Goal: Contribute content

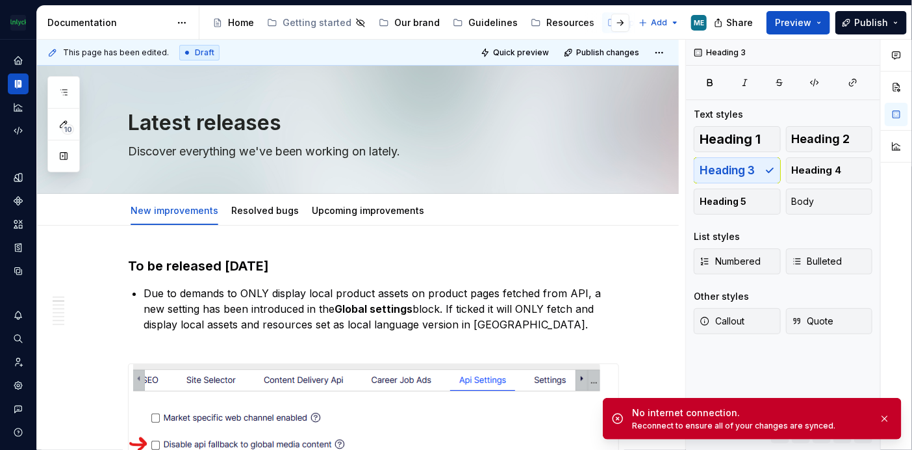
scroll to position [438, 0]
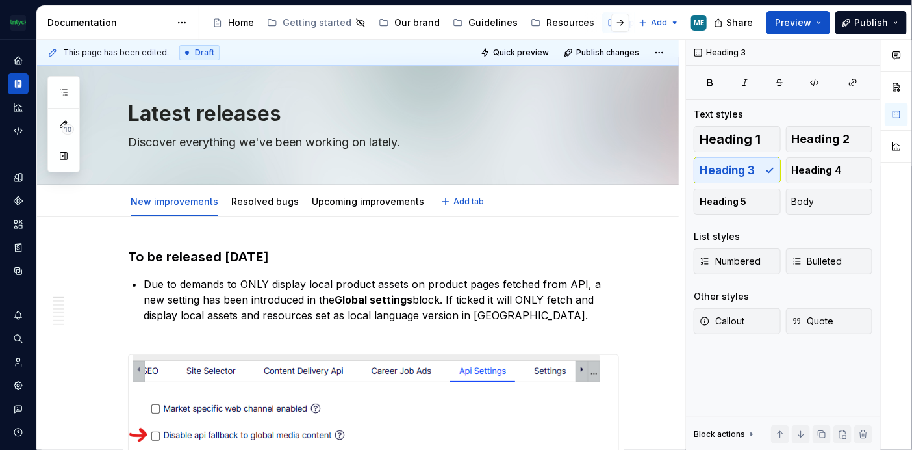
scroll to position [9, 0]
click at [263, 200] on link "Resolved bugs" at bounding box center [265, 201] width 68 height 11
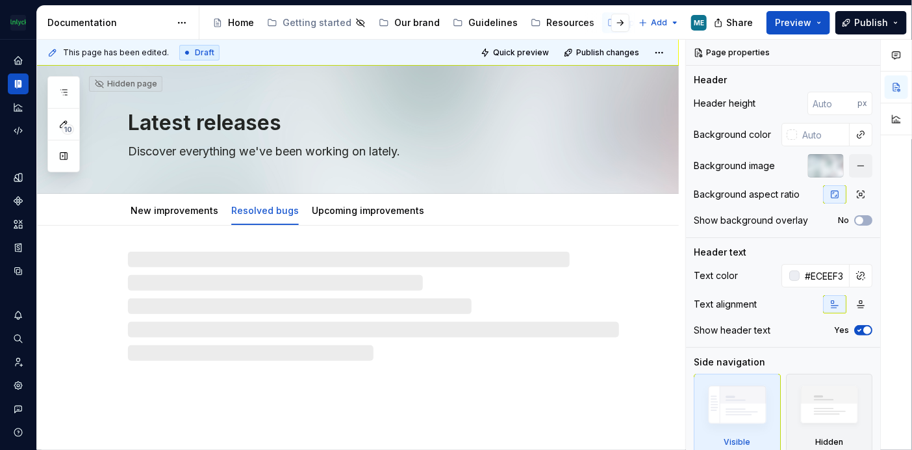
type textarea "*"
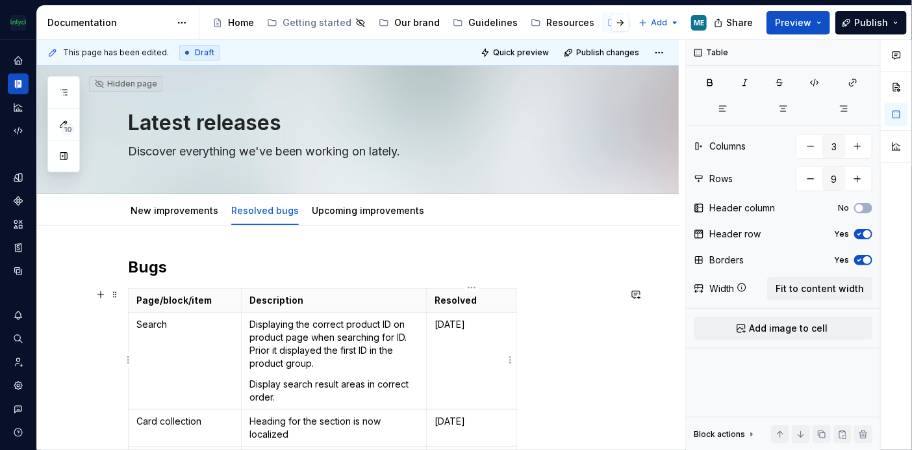
click at [471, 319] on p "[DATE]" at bounding box center [472, 324] width 74 height 13
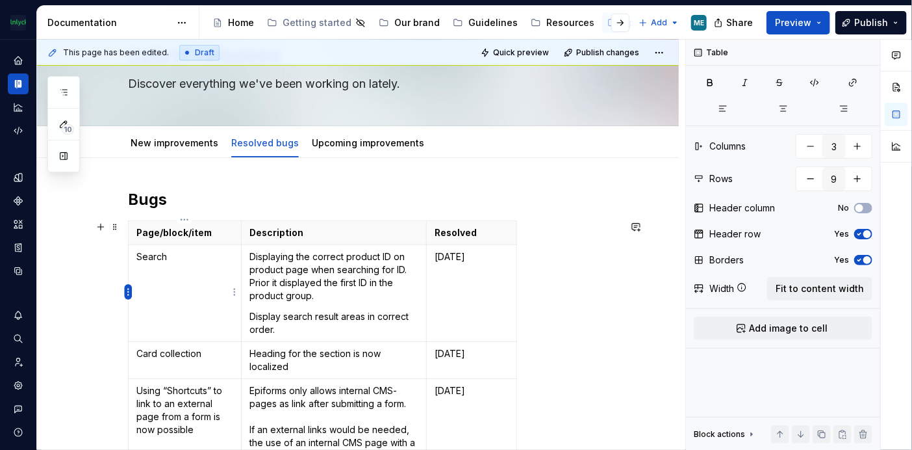
click at [127, 295] on html "The Mölnlycke Experience ME Dataset Eriks brand Documentation Accessibility gui…" at bounding box center [456, 225] width 912 height 450
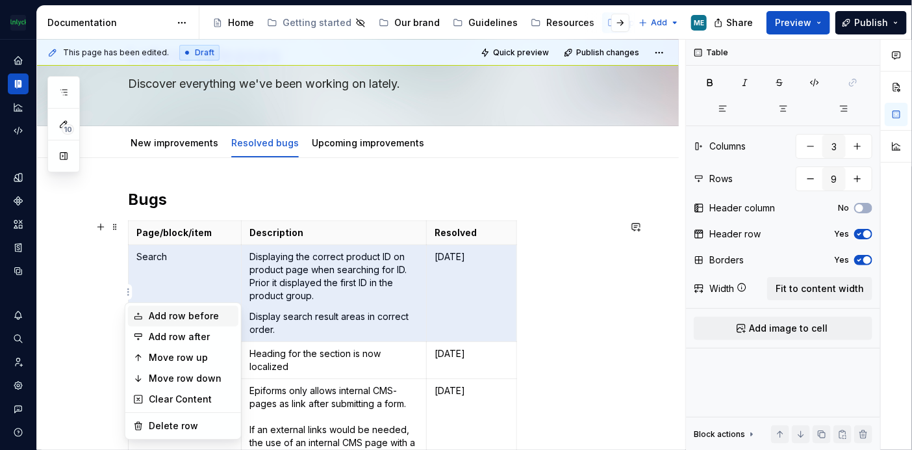
click at [149, 311] on div "Add row before" at bounding box center [191, 315] width 84 height 13
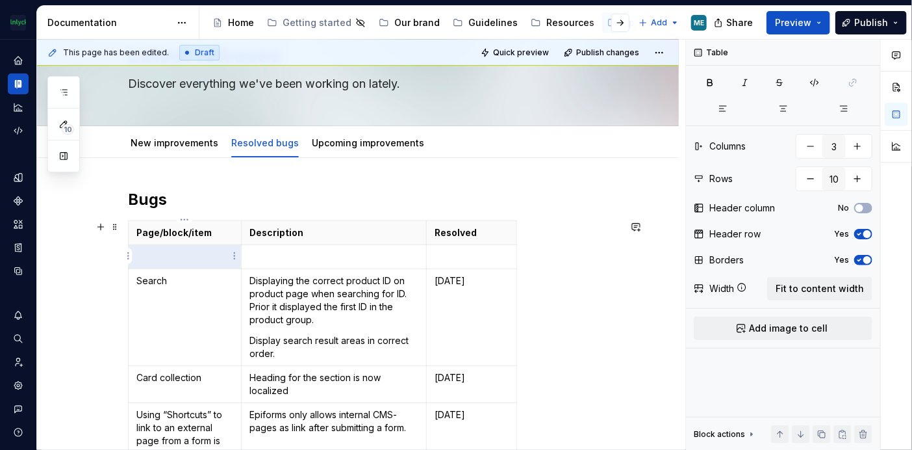
click at [168, 259] on p at bounding box center [184, 256] width 97 height 13
click at [127, 250] on html "The Mölnlycke Experience ME Dataset Eriks brand Documentation Accessibility gui…" at bounding box center [456, 225] width 912 height 450
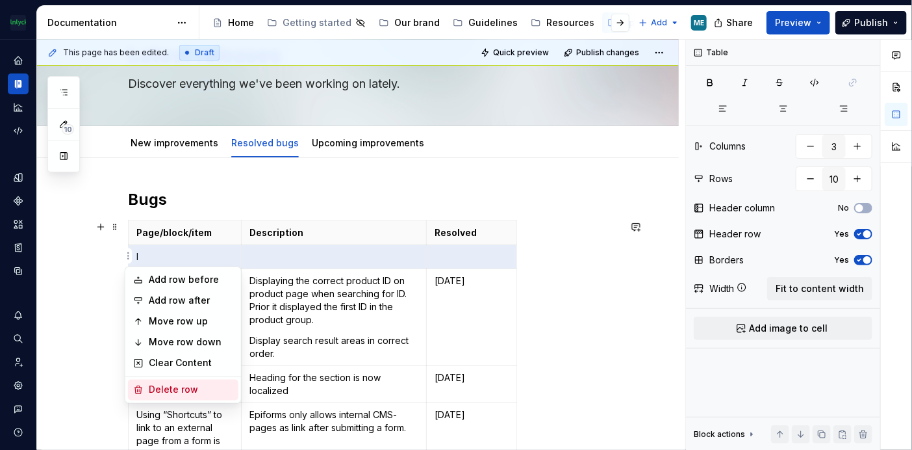
click at [182, 393] on div "Delete row" at bounding box center [191, 389] width 84 height 13
type input "9"
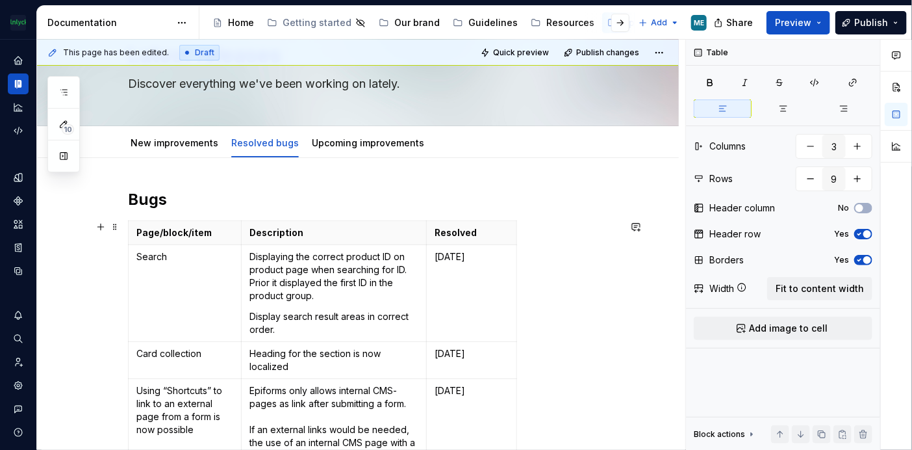
click at [163, 140] on link "New improvements" at bounding box center [175, 142] width 88 height 11
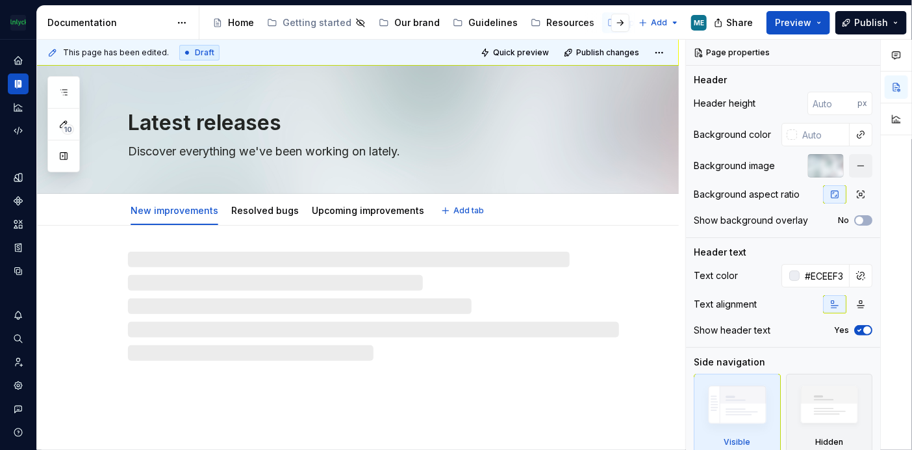
type textarea "*"
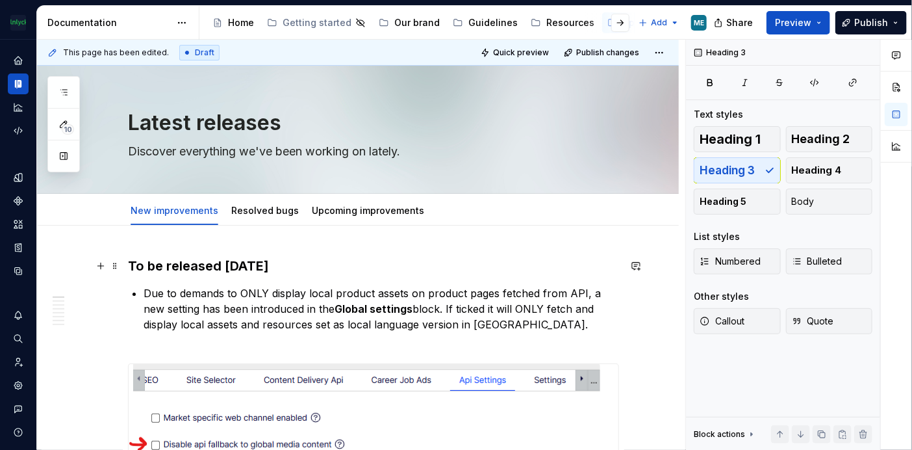
click at [261, 265] on h3 "To be released [DATE]" at bounding box center [373, 266] width 491 height 18
click at [352, 263] on h3 "To be released [DATE]" at bounding box center [373, 266] width 491 height 18
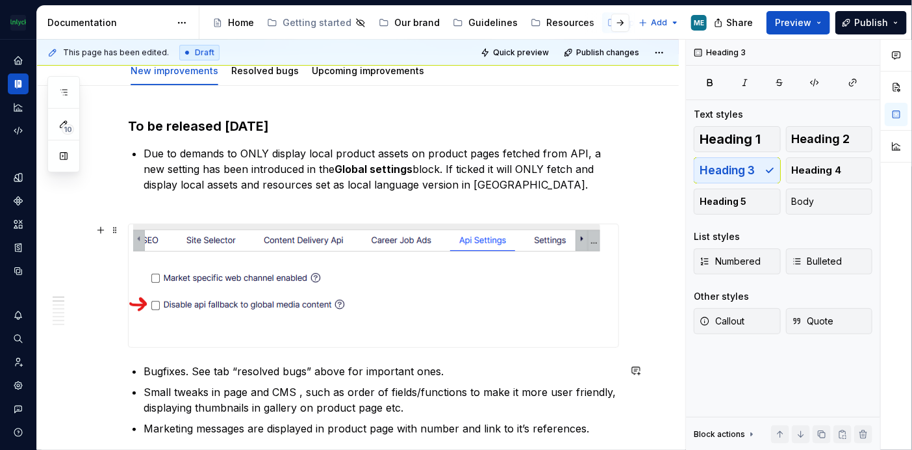
scroll to position [138, 0]
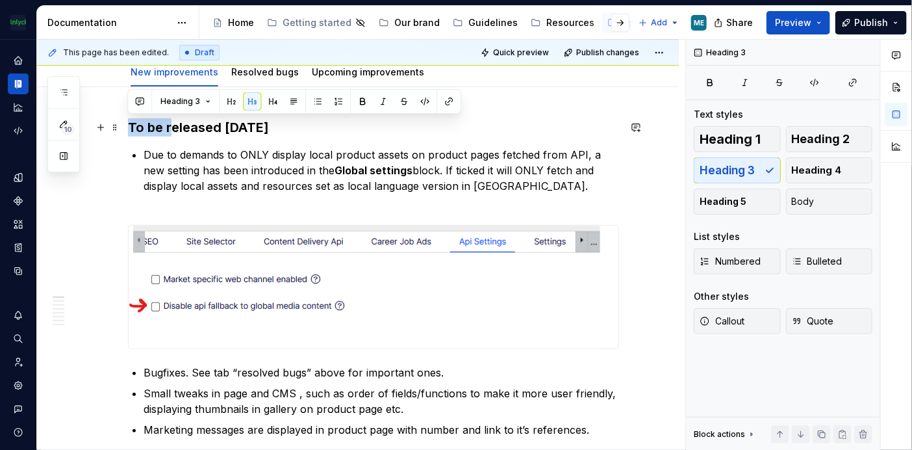
drag, startPoint x: 171, startPoint y: 128, endPoint x: 130, endPoint y: 123, distance: 41.3
click at [130, 123] on h3 "To be released [DATE]" at bounding box center [373, 127] width 491 height 18
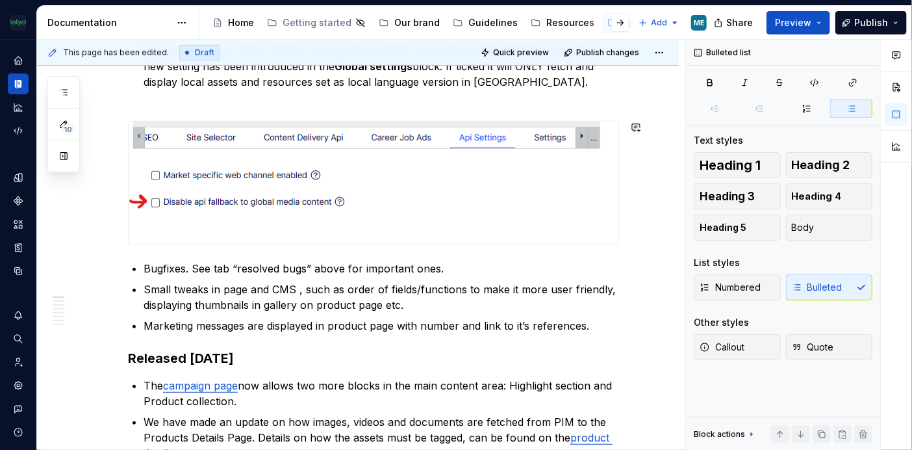
scroll to position [0, 0]
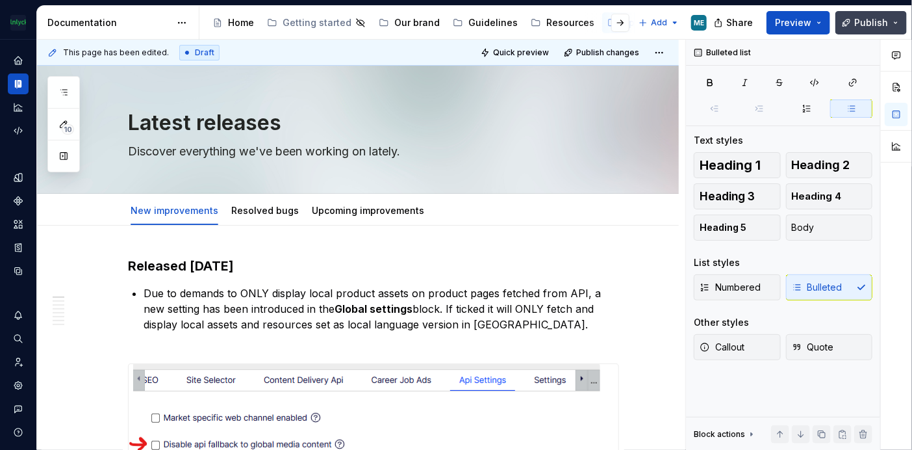
click at [859, 14] on button "Publish" at bounding box center [871, 22] width 71 height 23
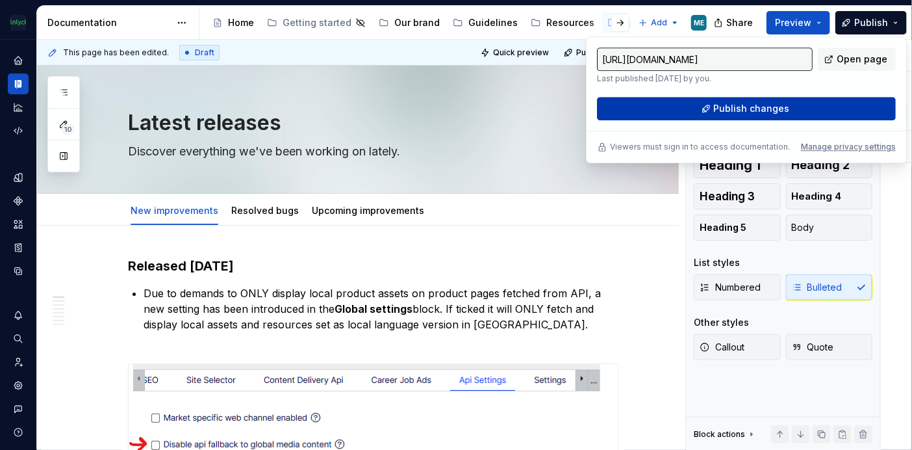
click at [710, 109] on button "Publish changes" at bounding box center [746, 108] width 299 height 23
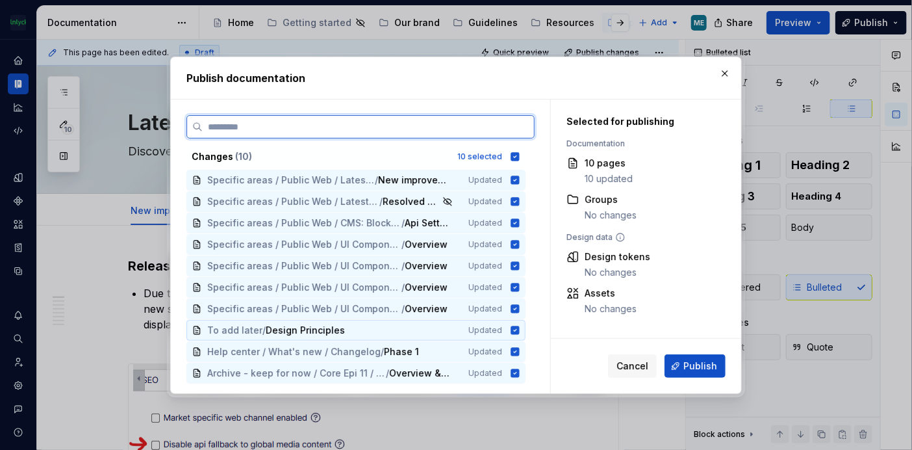
click at [514, 329] on icon at bounding box center [515, 330] width 10 height 10
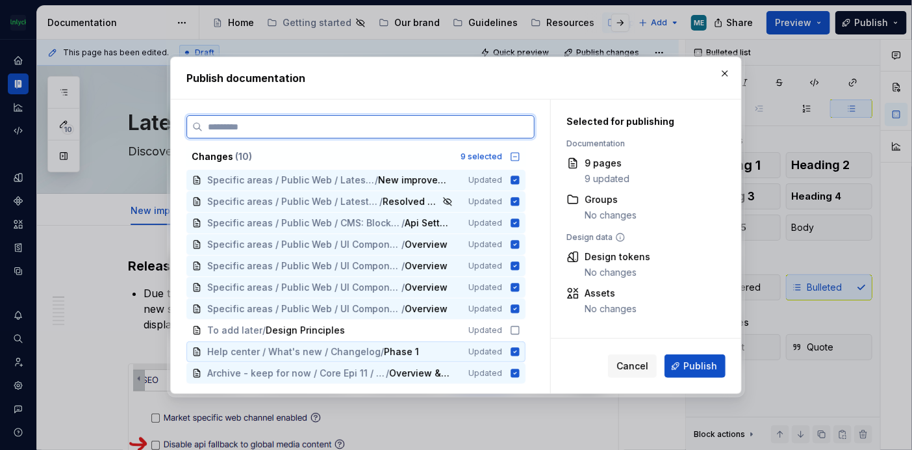
click at [515, 350] on icon at bounding box center [515, 351] width 10 height 10
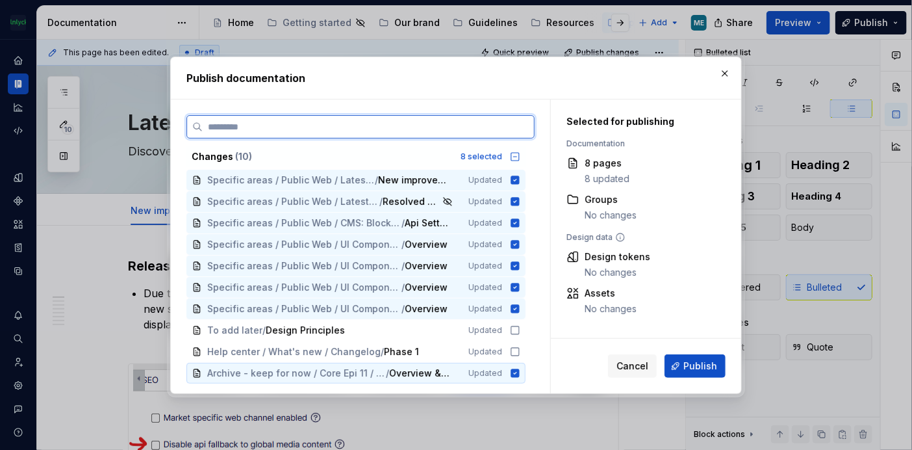
click at [514, 370] on icon at bounding box center [515, 372] width 8 height 8
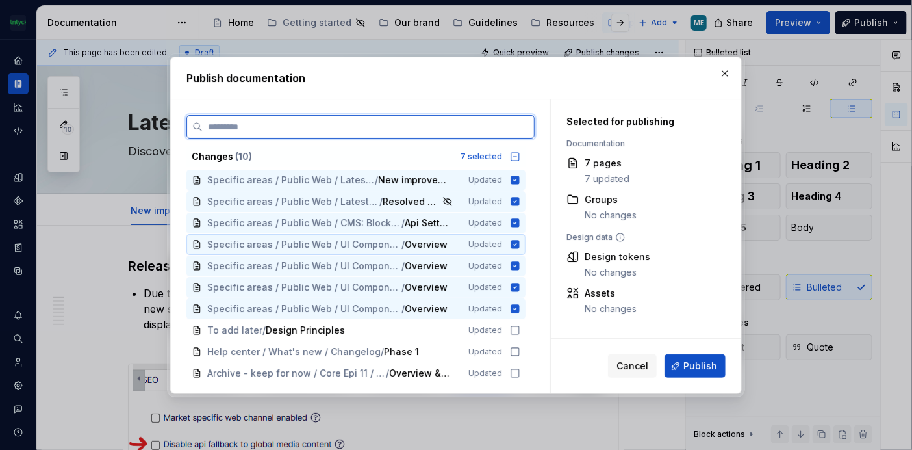
click at [516, 240] on icon at bounding box center [515, 244] width 8 height 8
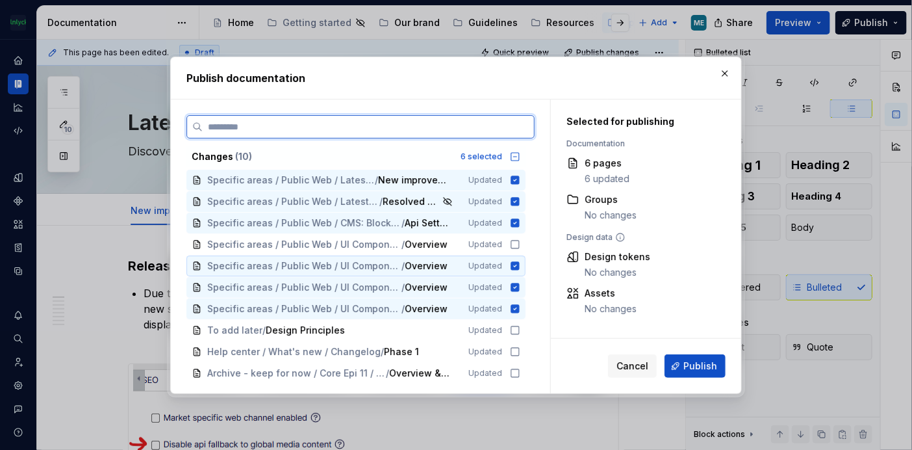
click at [516, 265] on icon at bounding box center [515, 265] width 8 height 8
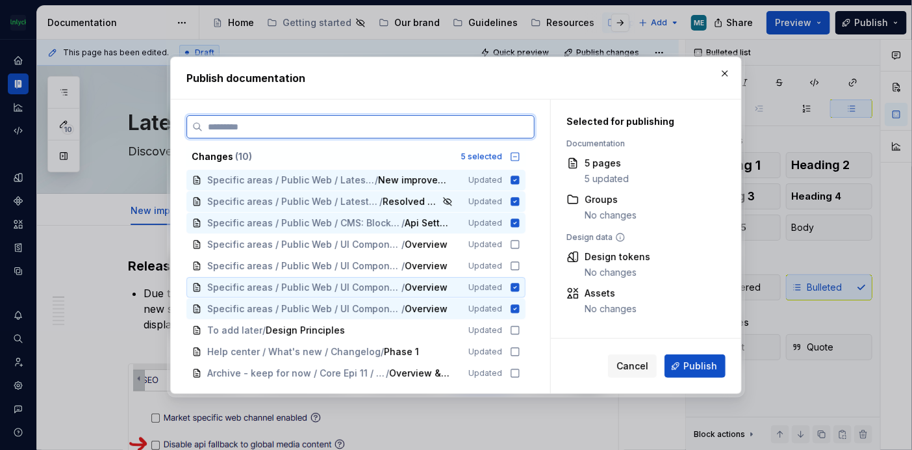
click at [514, 285] on icon at bounding box center [515, 287] width 8 height 8
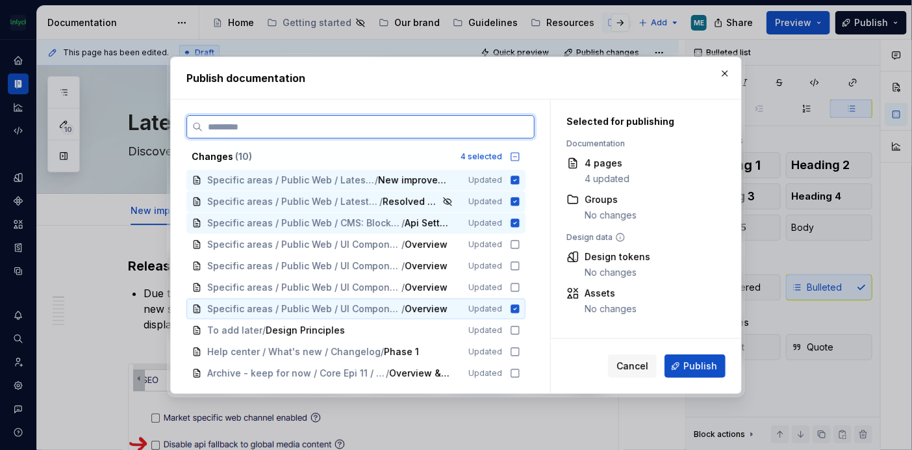
click at [512, 309] on icon at bounding box center [515, 308] width 8 height 8
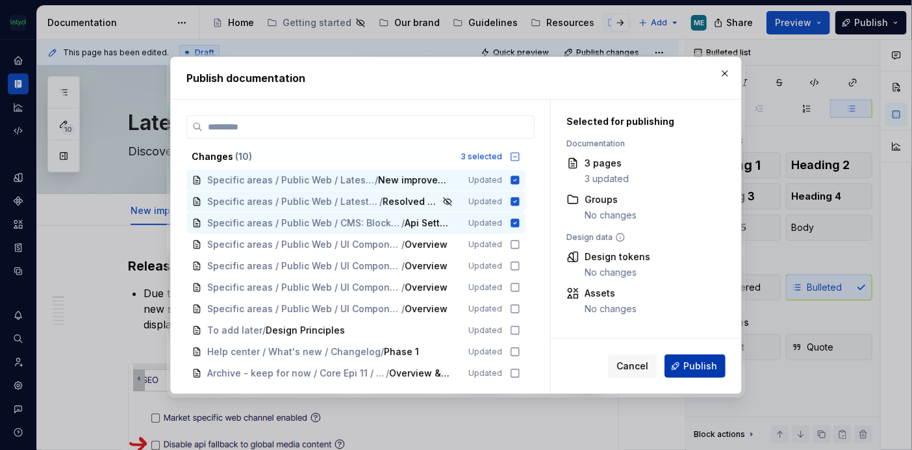
click at [699, 359] on span "Publish" at bounding box center [701, 365] width 34 height 13
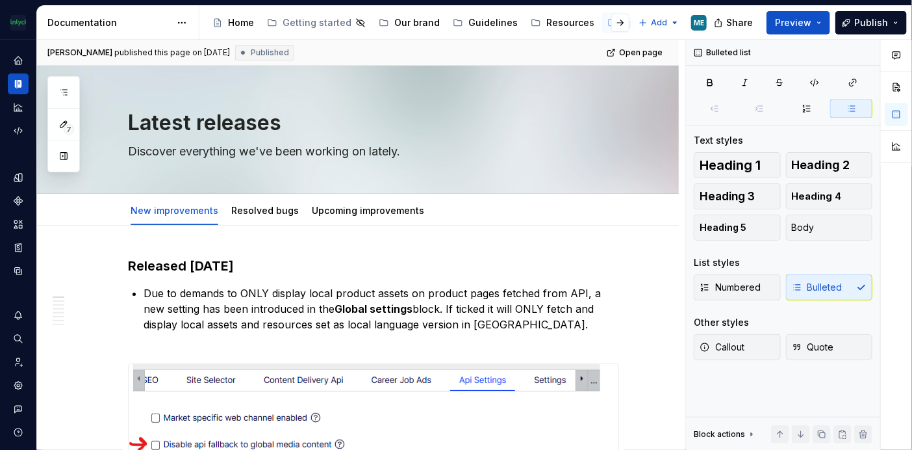
type textarea "*"
